Goal: Task Accomplishment & Management: Use online tool/utility

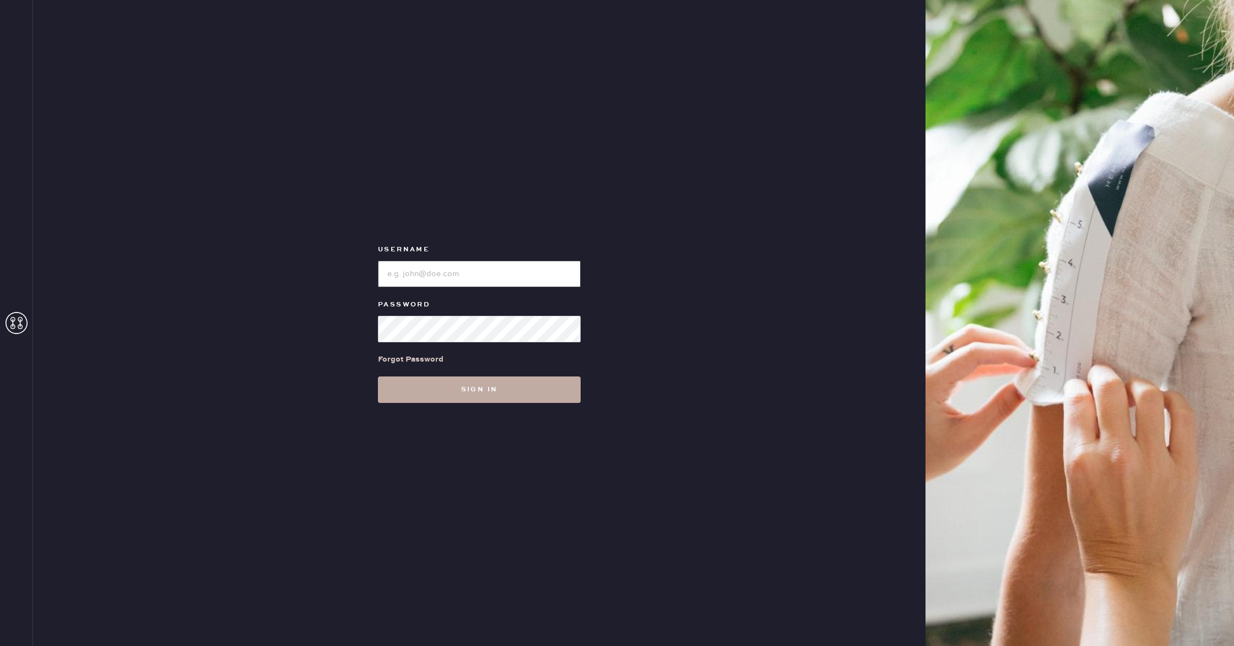
type input "reformationhenderson"
click at [559, 392] on button "Sign in" at bounding box center [479, 389] width 203 height 26
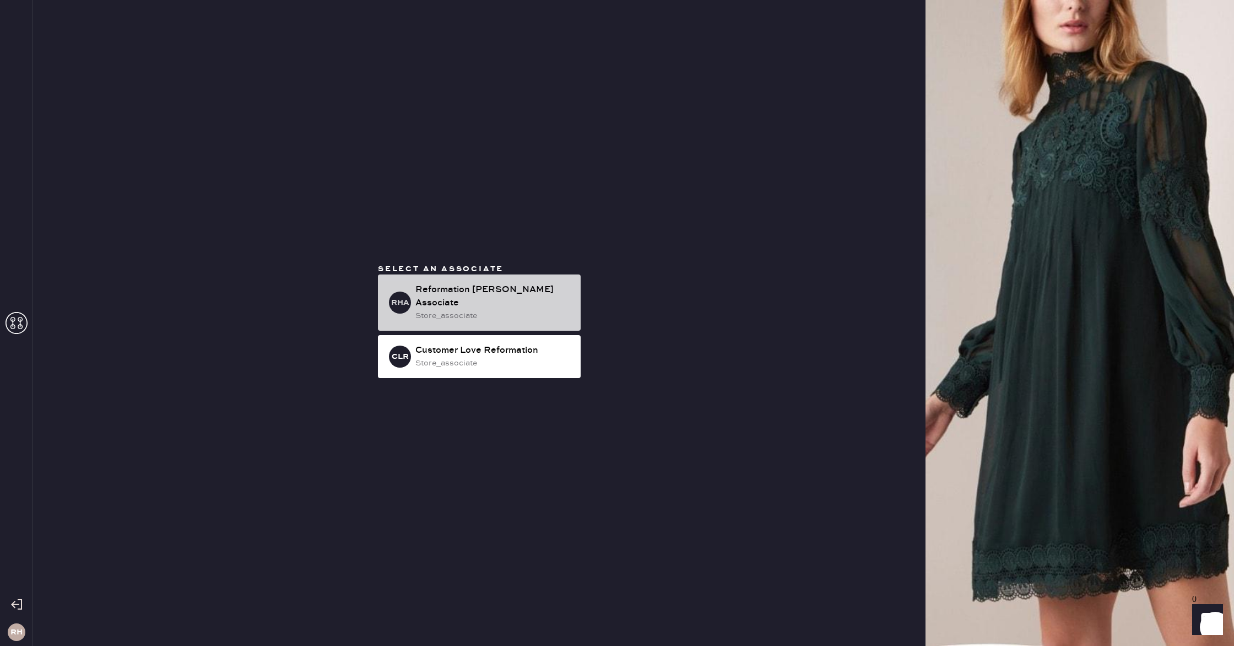
click at [533, 310] on div "store_associate" at bounding box center [493, 316] width 156 height 12
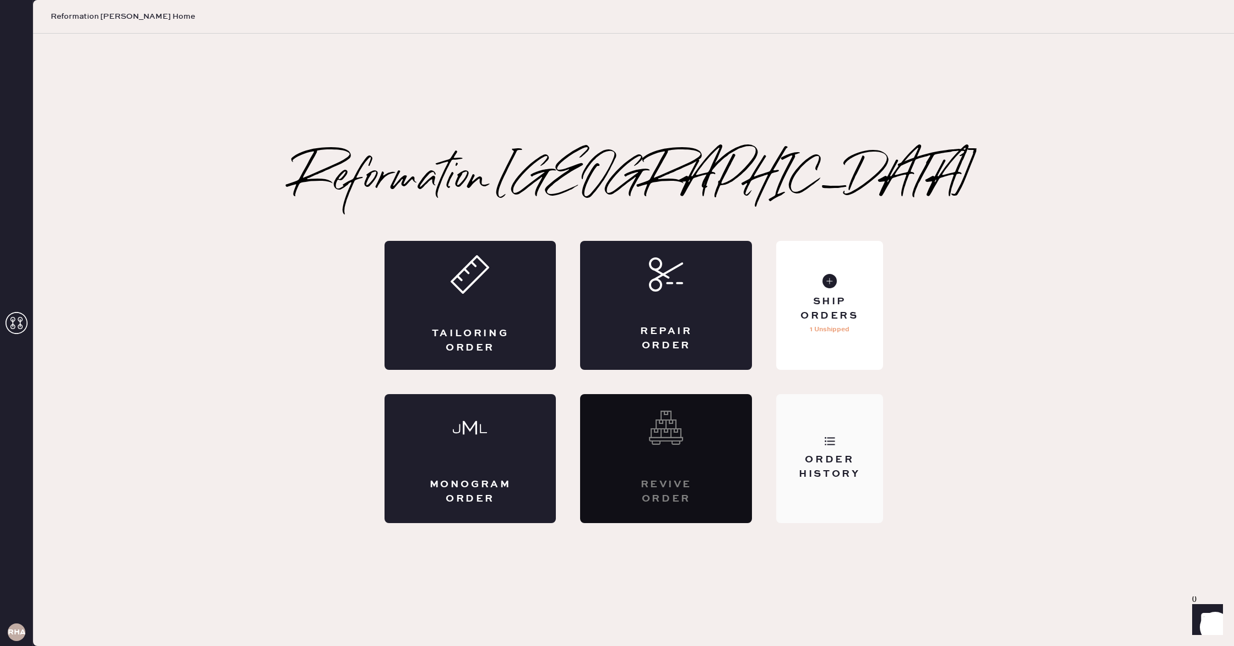
click at [833, 476] on div "Order History" at bounding box center [829, 467] width 89 height 28
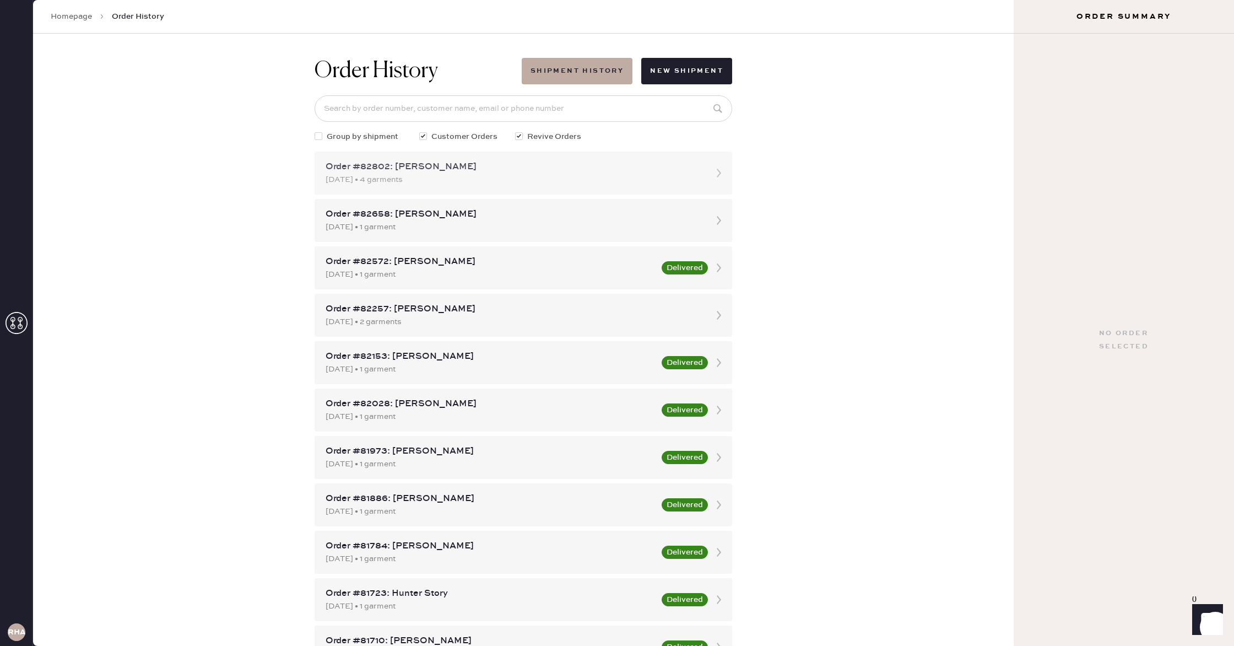
click at [543, 167] on div "Order #82802: [PERSON_NAME]" at bounding box center [514, 166] width 376 height 13
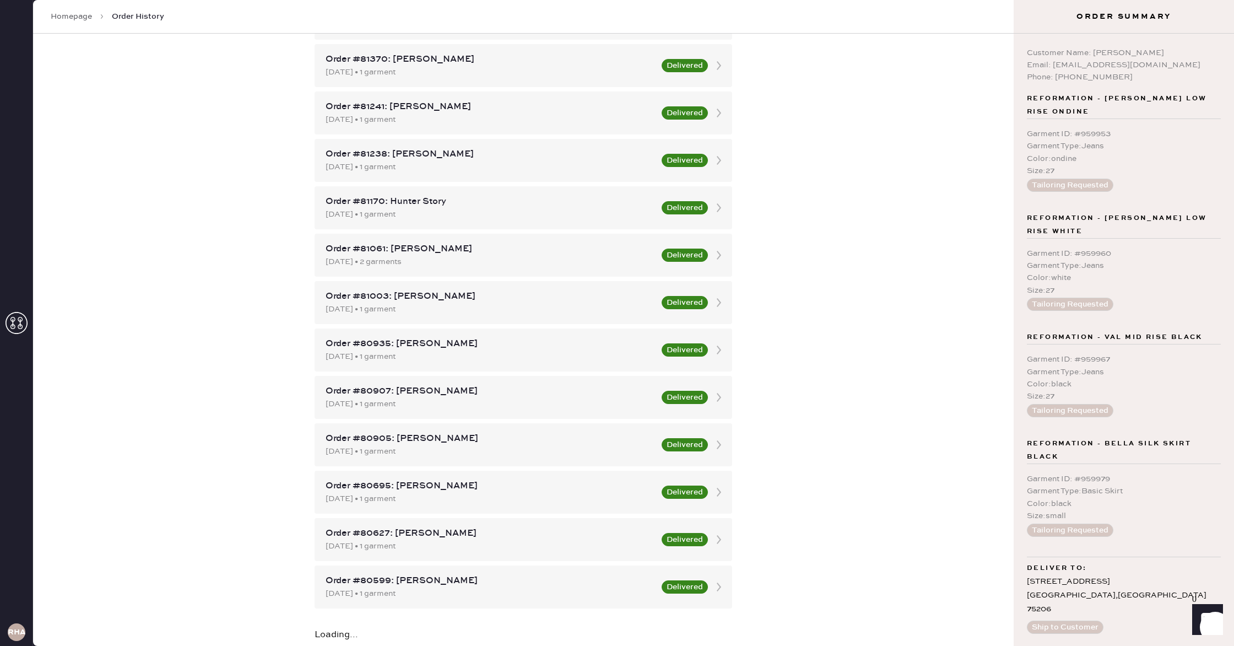
scroll to position [741, 0]
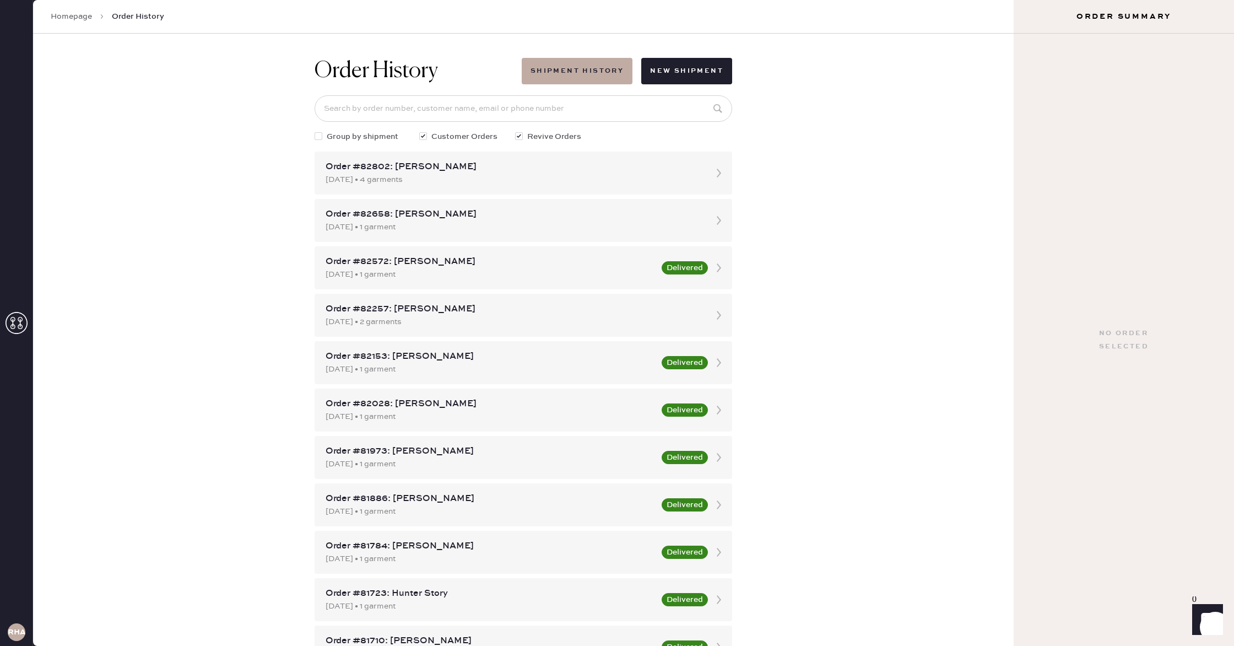
click at [82, 18] on link "Homepage" at bounding box center [71, 16] width 41 height 11
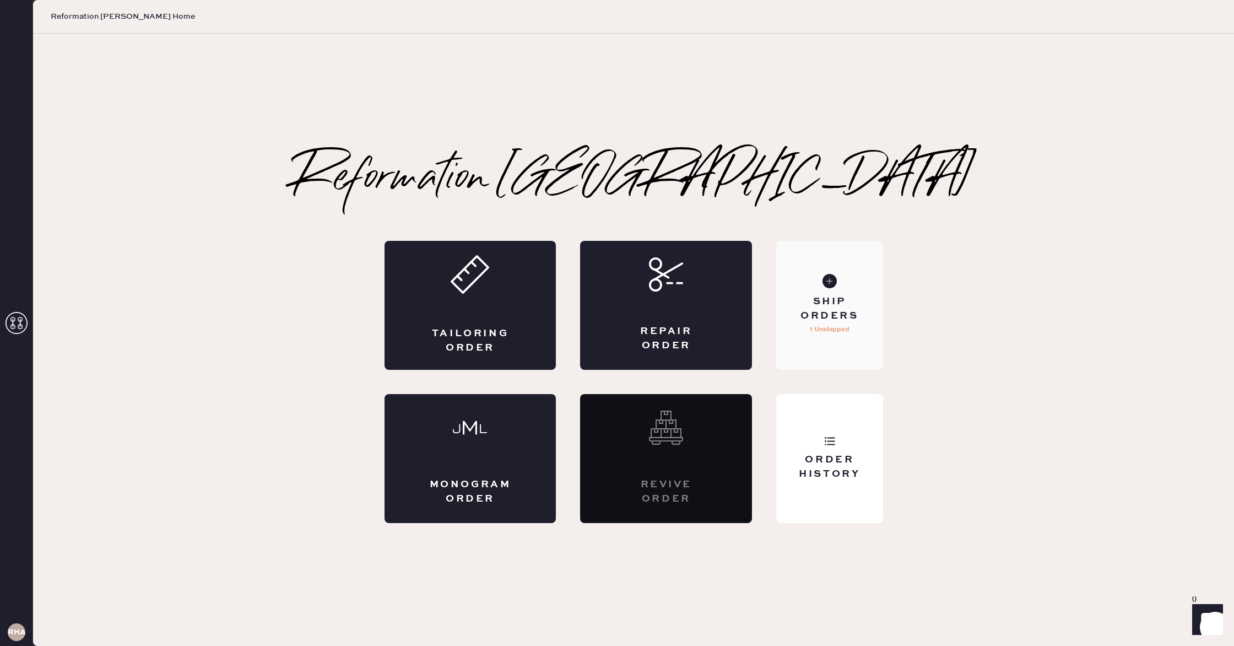
click at [818, 338] on div "Ship Orders 1 Unshipped" at bounding box center [829, 305] width 106 height 129
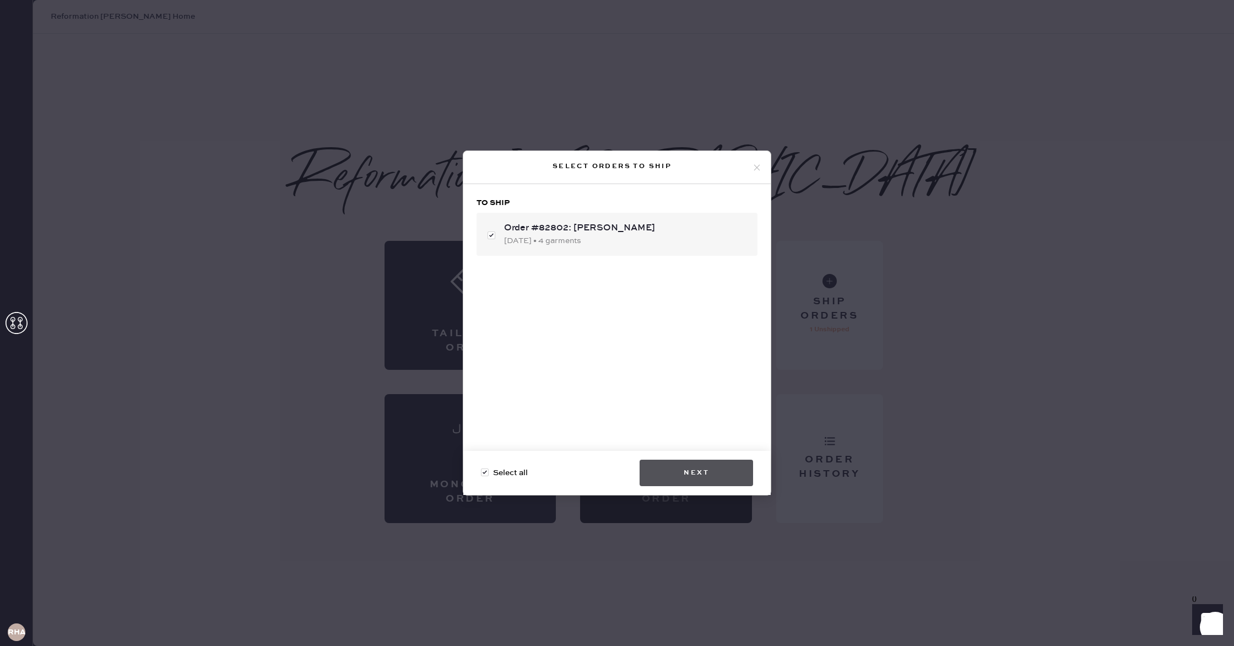
click at [679, 467] on button "Next" at bounding box center [695, 472] width 113 height 26
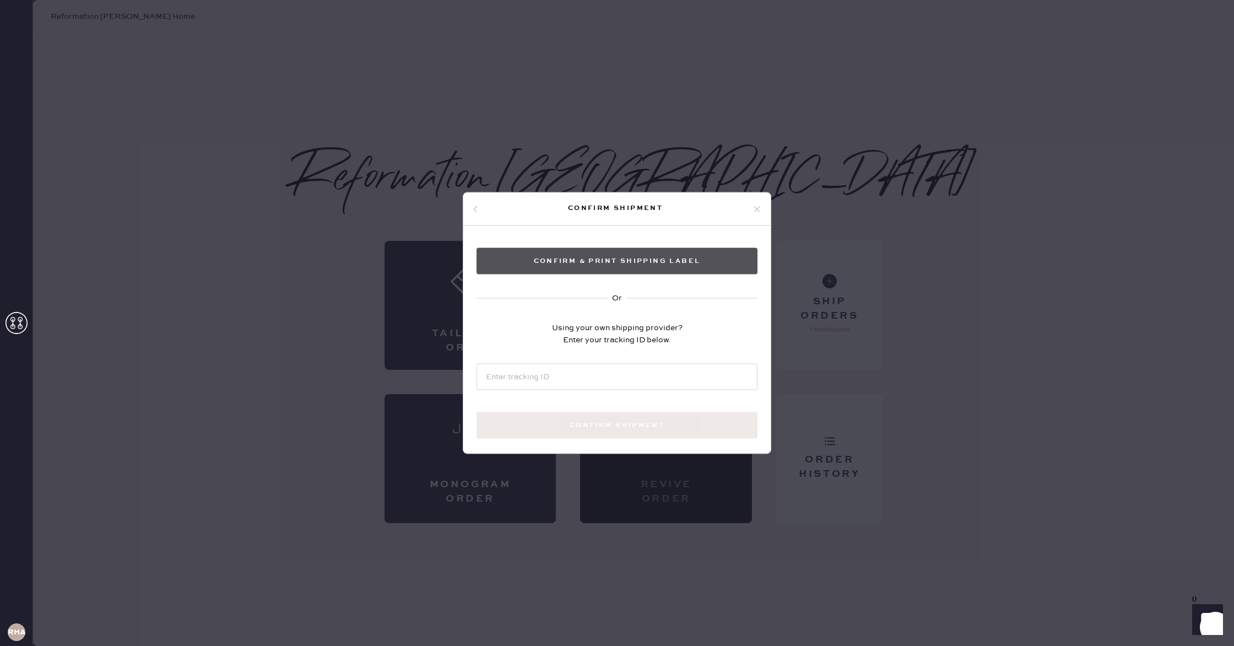
click at [635, 271] on button "Confirm & Print shipping label" at bounding box center [616, 261] width 281 height 26
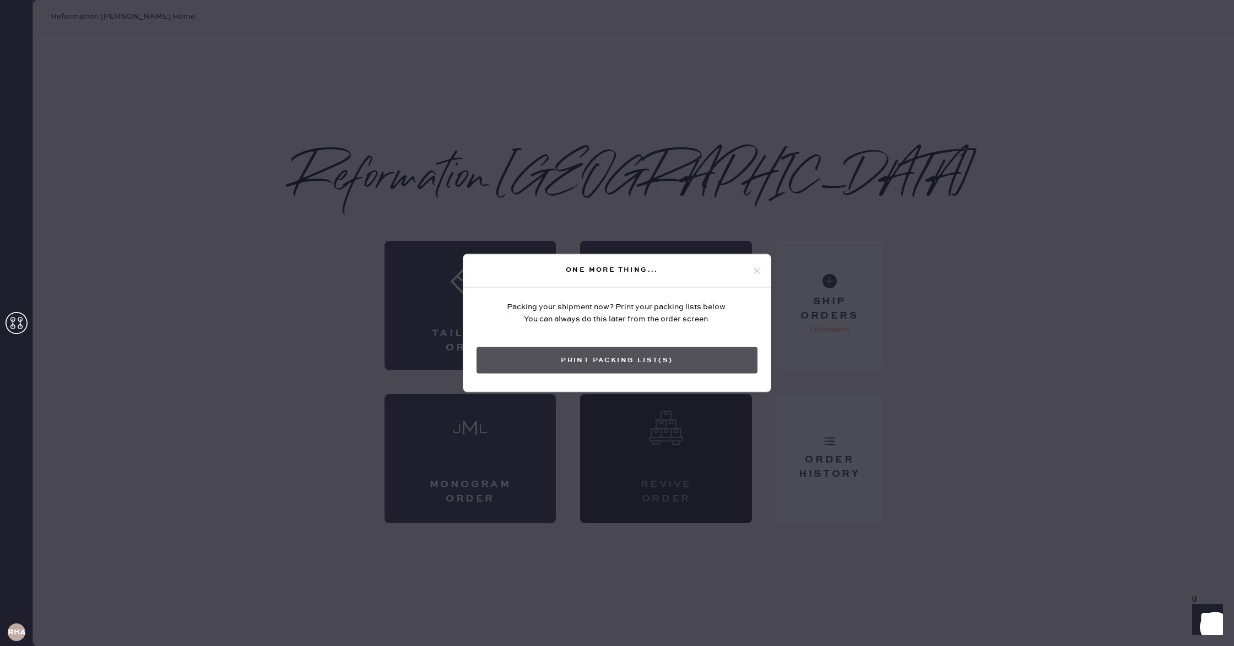
click at [589, 361] on button "Print Packing List(s)" at bounding box center [616, 360] width 281 height 26
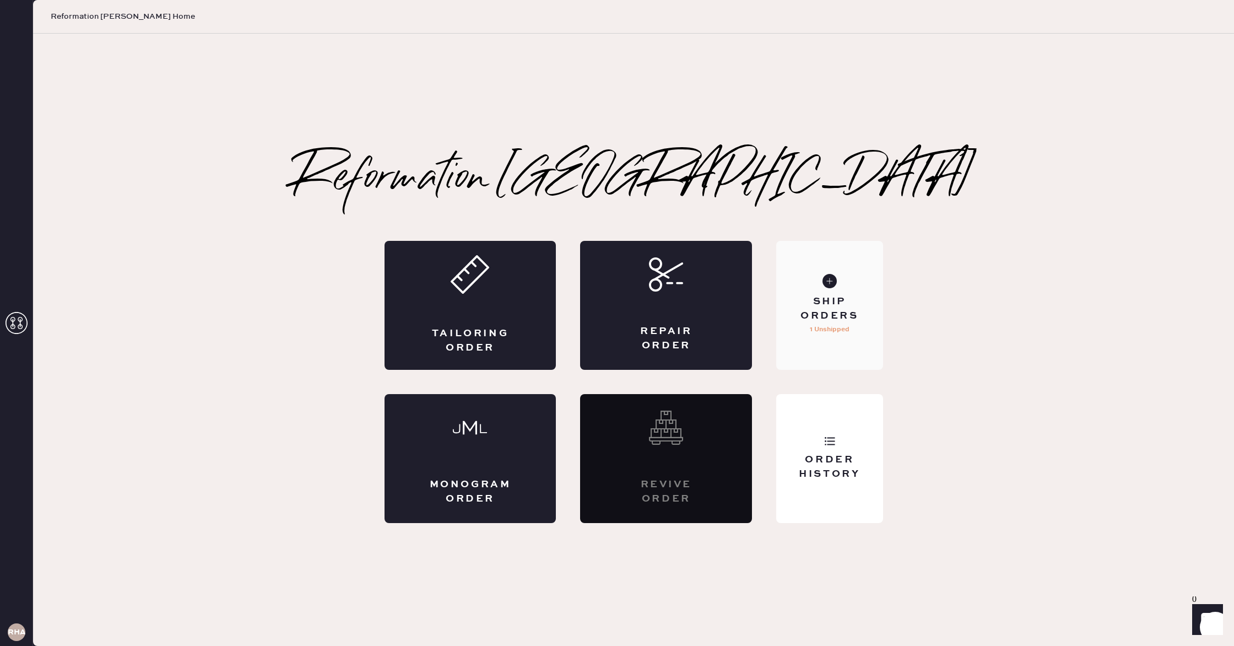
click at [866, 323] on div "Ship Orders 1 Unshipped" at bounding box center [829, 305] width 106 height 129
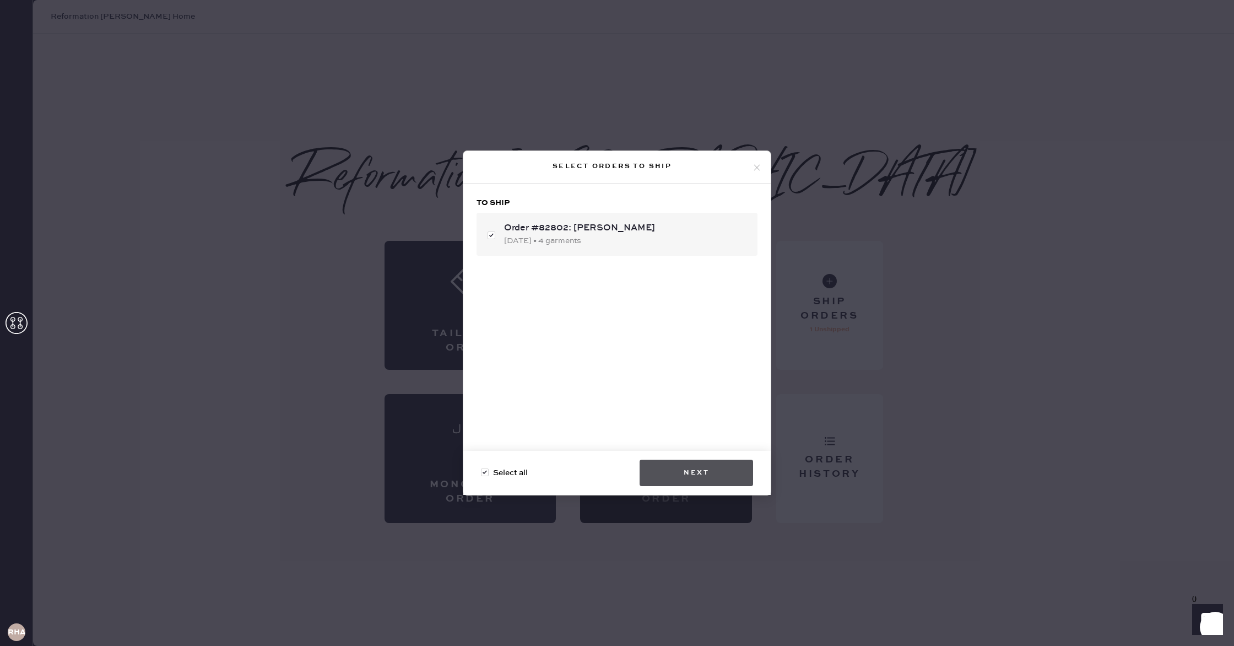
click at [674, 464] on button "Next" at bounding box center [695, 472] width 113 height 26
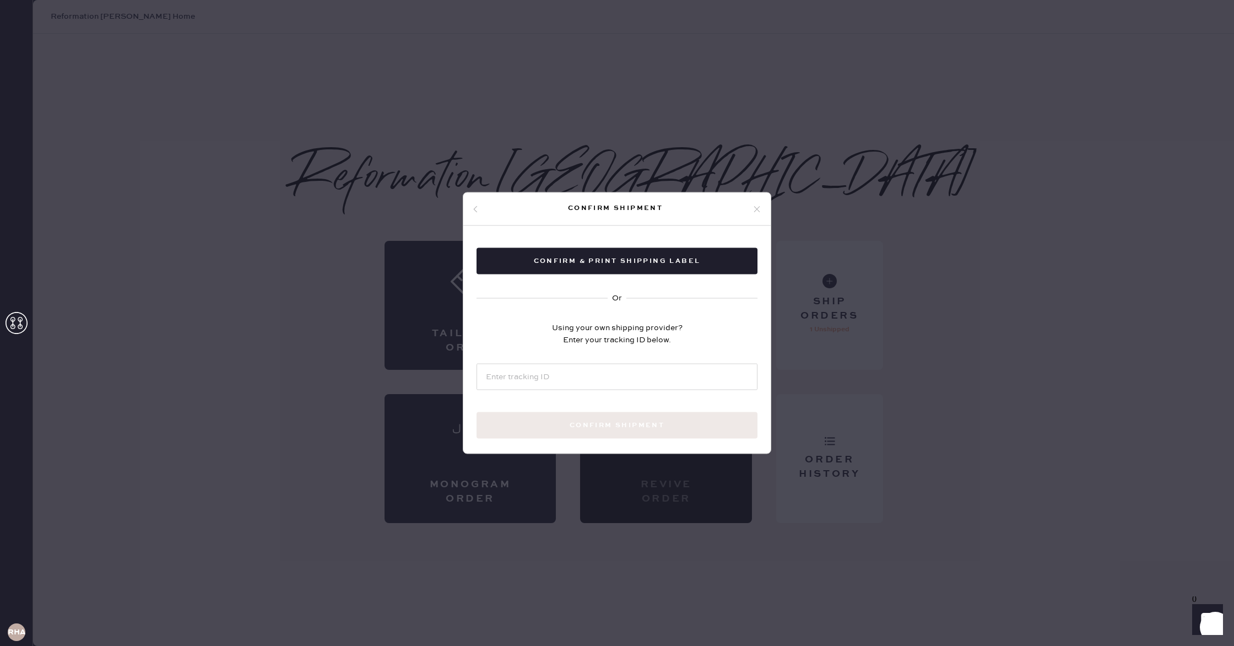
drag, startPoint x: 765, startPoint y: 199, endPoint x: 757, endPoint y: 205, distance: 9.4
click at [765, 199] on div "Confirm shipment" at bounding box center [616, 209] width 307 height 33
click at [757, 205] on icon at bounding box center [757, 209] width 10 height 10
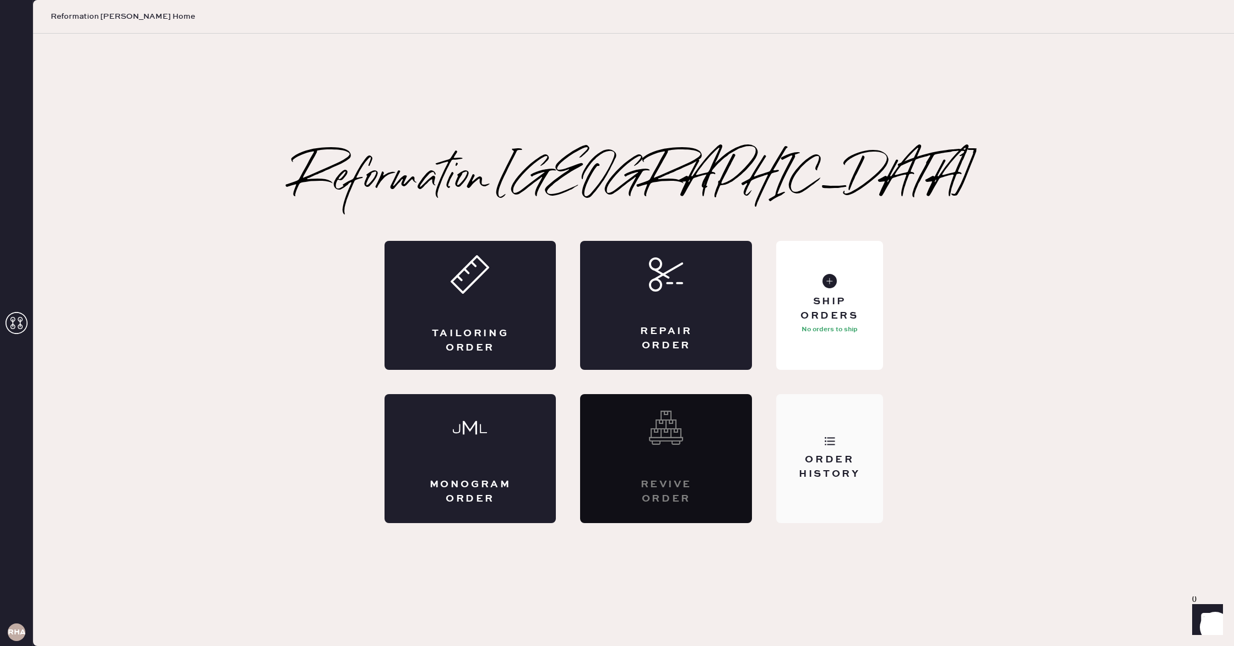
click at [849, 502] on div "Order History" at bounding box center [829, 458] width 106 height 129
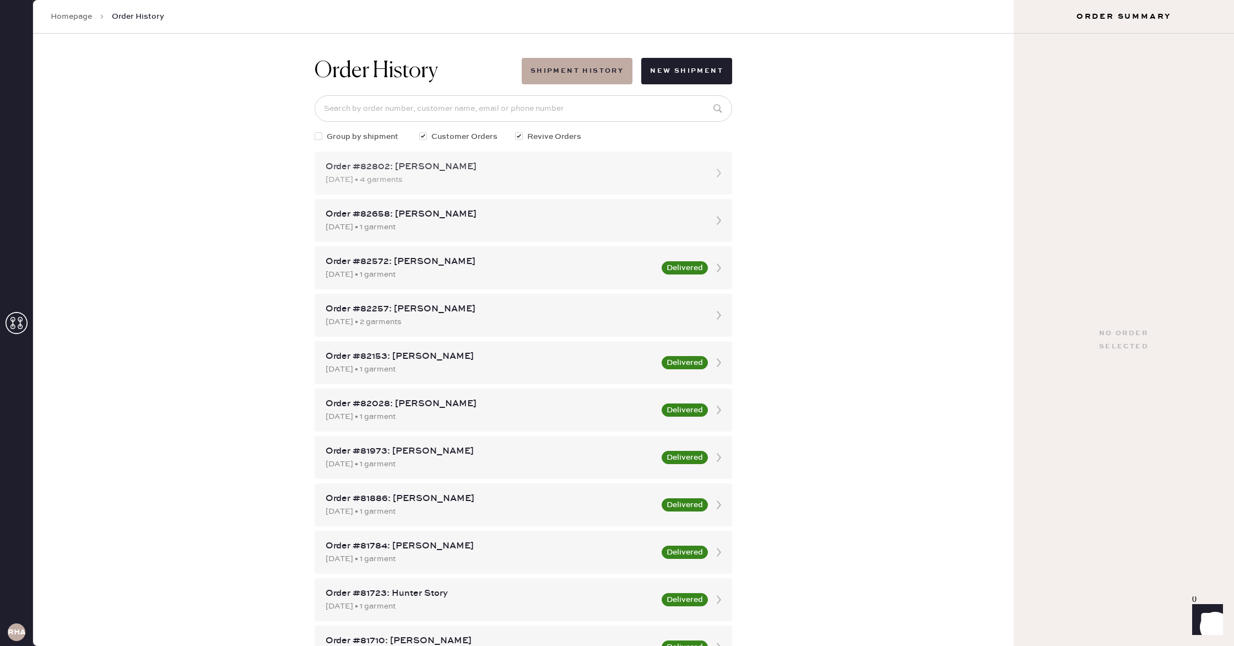
click at [406, 169] on div "Order #82802: [PERSON_NAME]" at bounding box center [514, 166] width 376 height 13
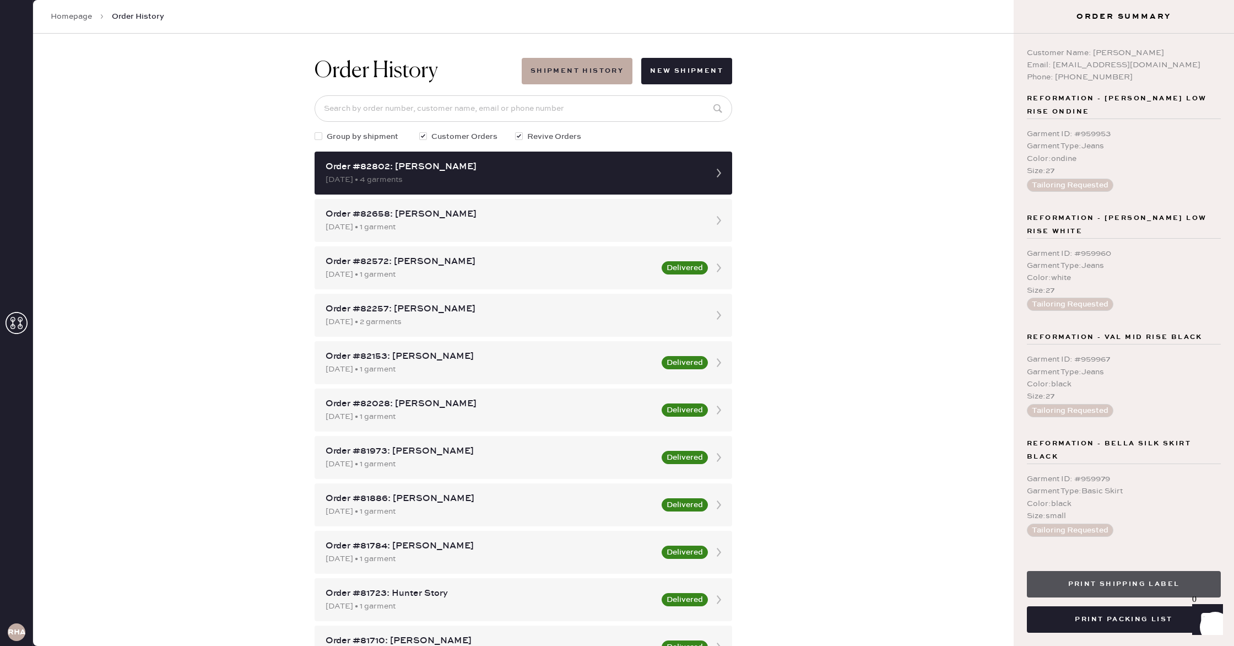
click at [1121, 585] on button "Print Shipping Label" at bounding box center [1124, 584] width 194 height 26
